Goal: Information Seeking & Learning: Find contact information

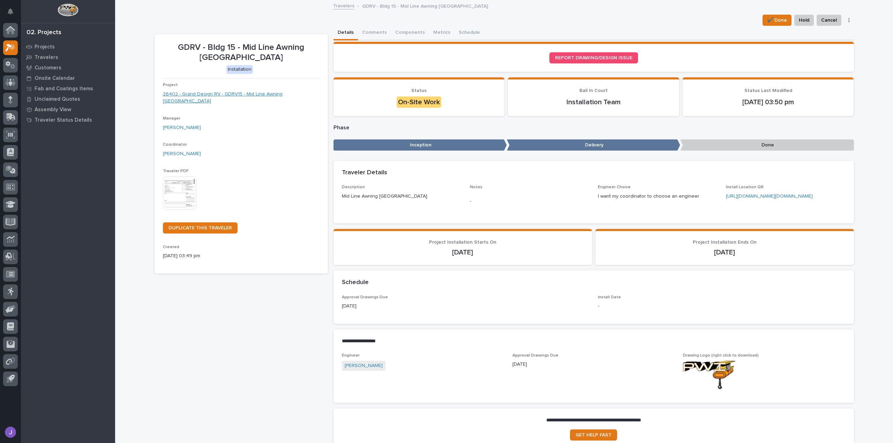
click at [250, 95] on link "26402 - Grand Design RV - GDRV15 - Mid Line Awning [GEOGRAPHIC_DATA]" at bounding box center [241, 98] width 157 height 15
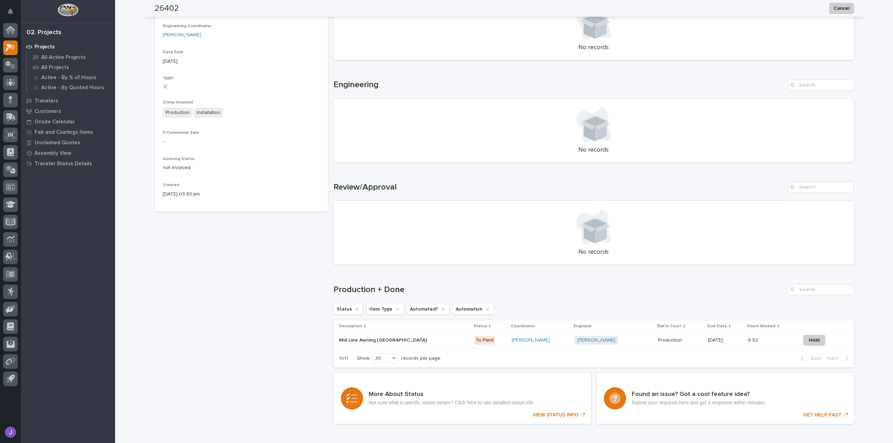
scroll to position [270, 0]
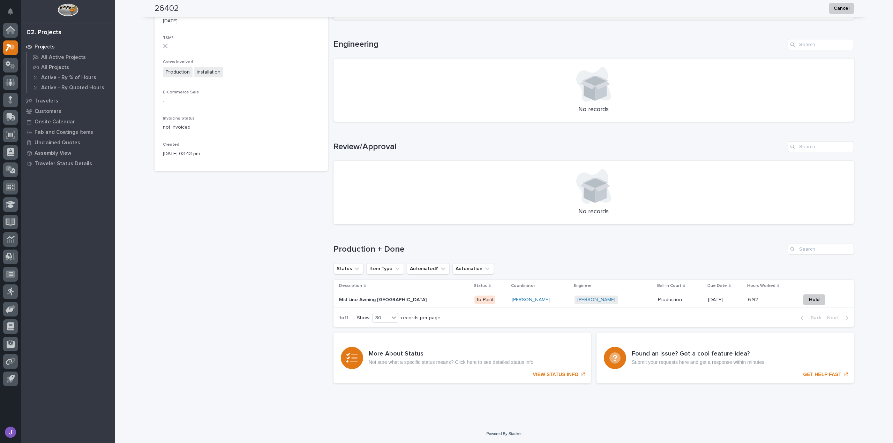
click at [474, 302] on p "To Paint" at bounding box center [490, 300] width 32 height 9
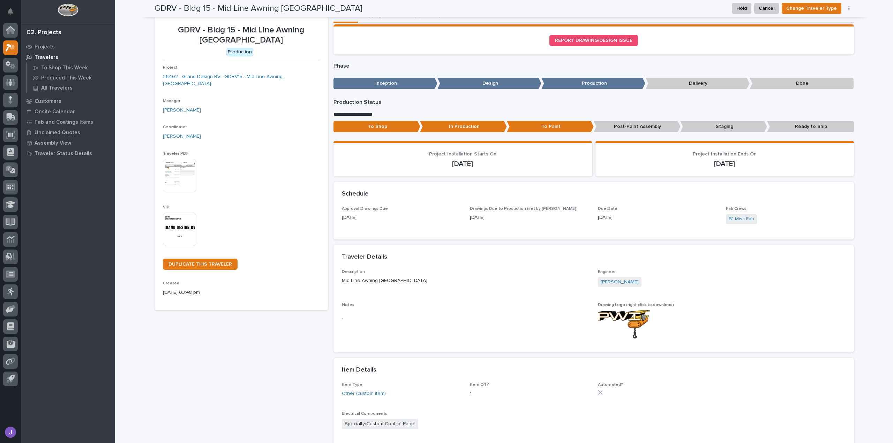
scroll to position [16, 0]
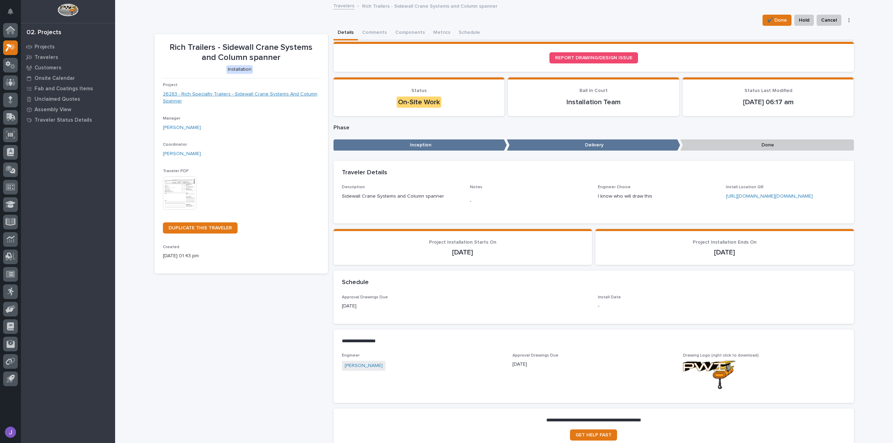
click at [278, 97] on link "26283 - Rich Specialty Trailers - Sidewall Crane Systems And Column Spanner" at bounding box center [241, 98] width 157 height 15
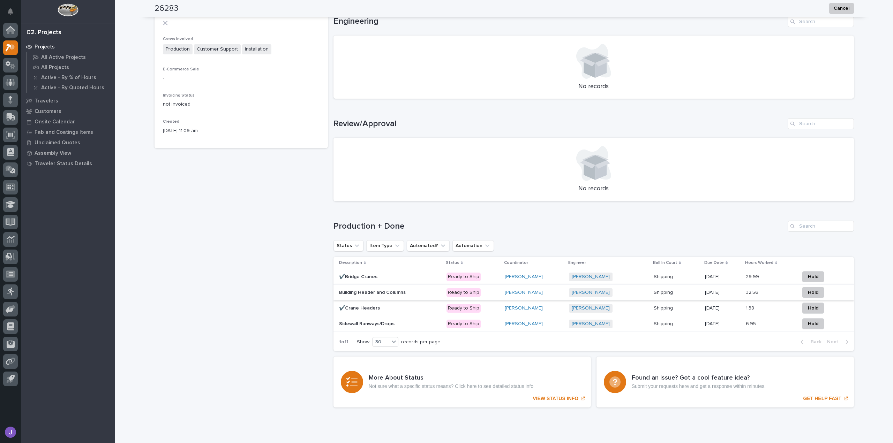
scroll to position [317, 0]
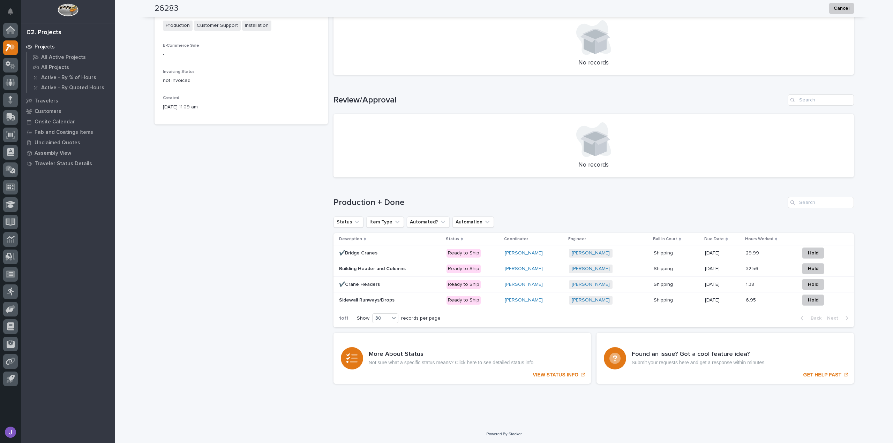
click at [398, 270] on p "Building Header and Columns" at bounding box center [373, 268] width 68 height 7
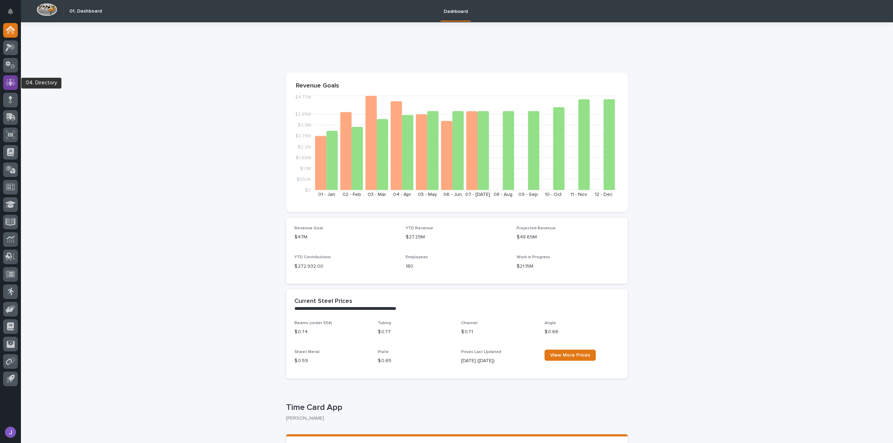
click at [13, 78] on icon at bounding box center [11, 82] width 10 height 8
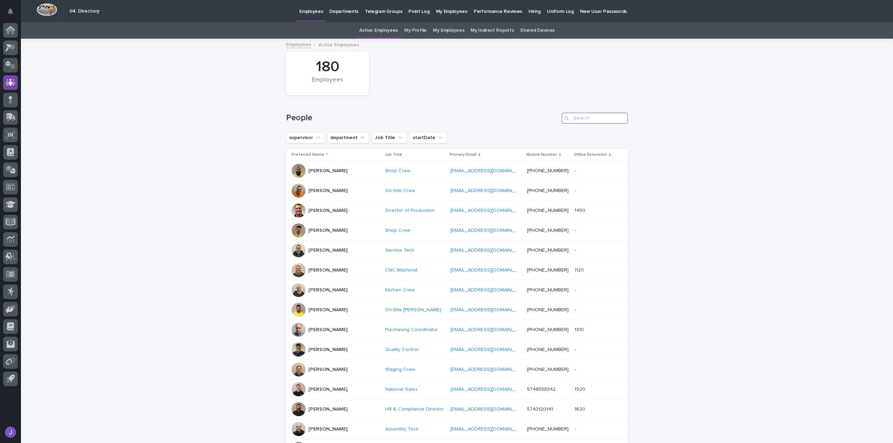
click at [576, 120] on input "Search" at bounding box center [595, 118] width 66 height 11
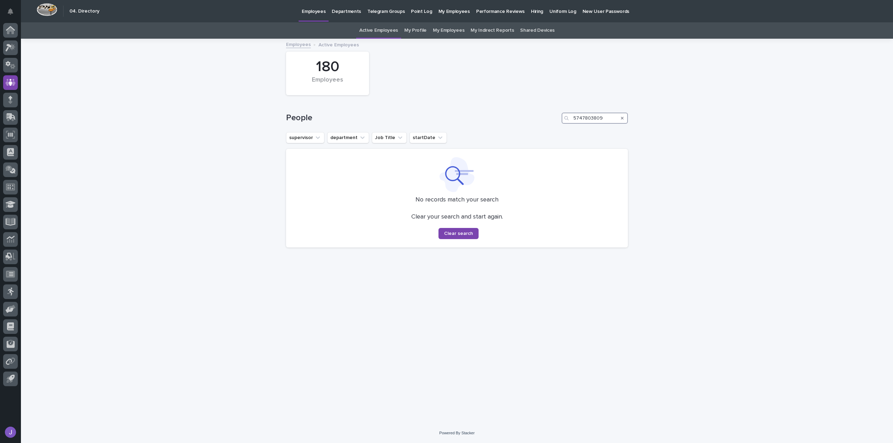
click at [590, 120] on input "5747803809" at bounding box center [595, 118] width 66 height 11
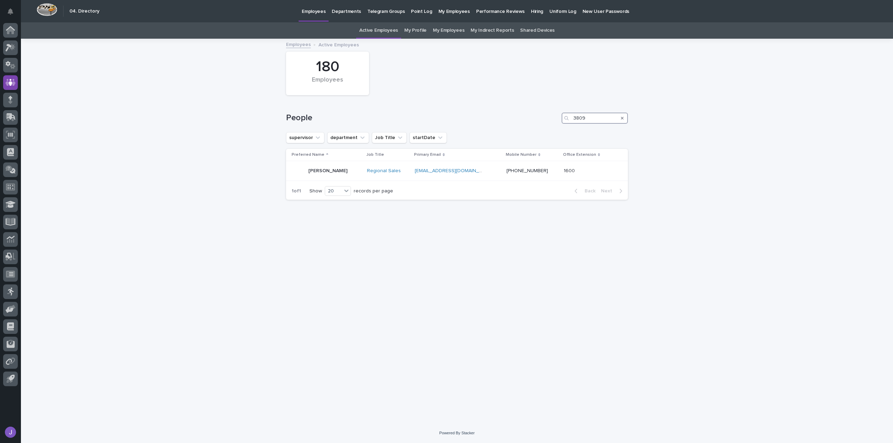
type input "3809"
